Goal: Check status: Check status

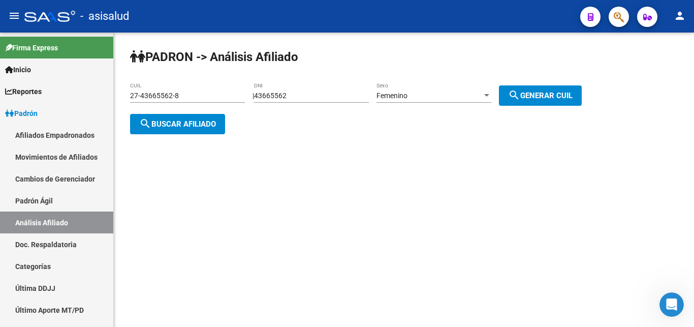
click at [235, 139] on div "[PERSON_NAME] -> Análisis Afiliado 27-43665562-8 CUIL | 43665562 DNI Femenino S…" at bounding box center [404, 100] width 580 height 134
click at [380, 167] on mat-sidenav-content "[PERSON_NAME] -> Análisis Afiliado 27-43665562-8 CUIL | 43665562 DNI Femenino S…" at bounding box center [404, 180] width 580 height 294
click at [387, 160] on div "[PERSON_NAME] -> Análisis Afiliado 27-43665562-8 CUIL | 43665562 DNI Femenino S…" at bounding box center [404, 100] width 580 height 134
click at [210, 76] on div "[PERSON_NAME] -> Análisis Afiliado 27-43665562-8 CUIL | 43665562 DNI Femenino S…" at bounding box center [404, 100] width 580 height 134
drag, startPoint x: 131, startPoint y: 95, endPoint x: 176, endPoint y: 96, distance: 45.7
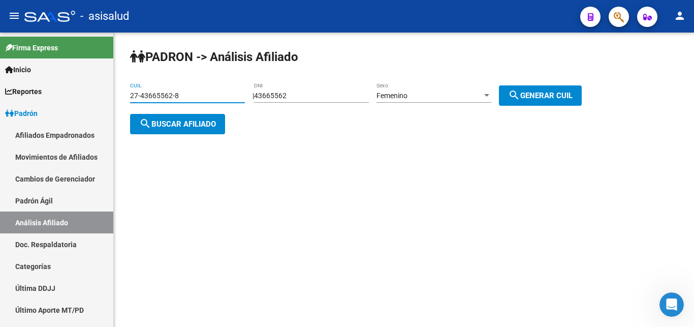
click at [176, 96] on input "27-43665562-8" at bounding box center [187, 95] width 115 height 9
paste input "0-22723608-7"
type input "20-22723608-7"
click at [173, 123] on span "search Buscar afiliado" at bounding box center [177, 123] width 77 height 9
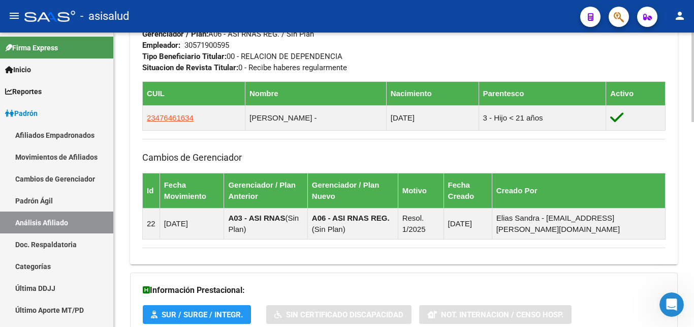
scroll to position [674, 0]
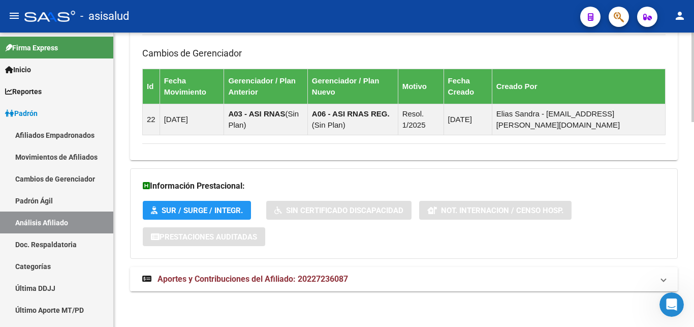
click at [262, 279] on span "Aportes y Contribuciones del Afiliado: 20227236087" at bounding box center [253, 279] width 191 height 10
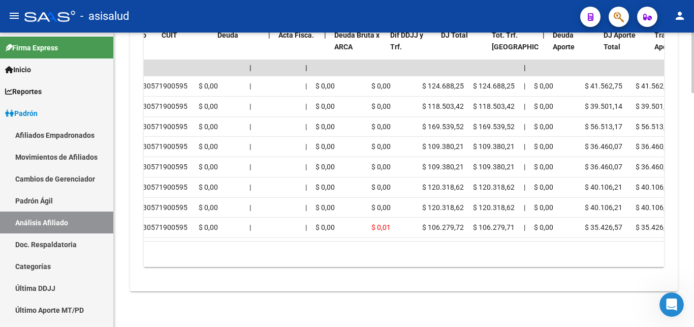
scroll to position [0, 0]
